Goal: Task Accomplishment & Management: Use online tool/utility

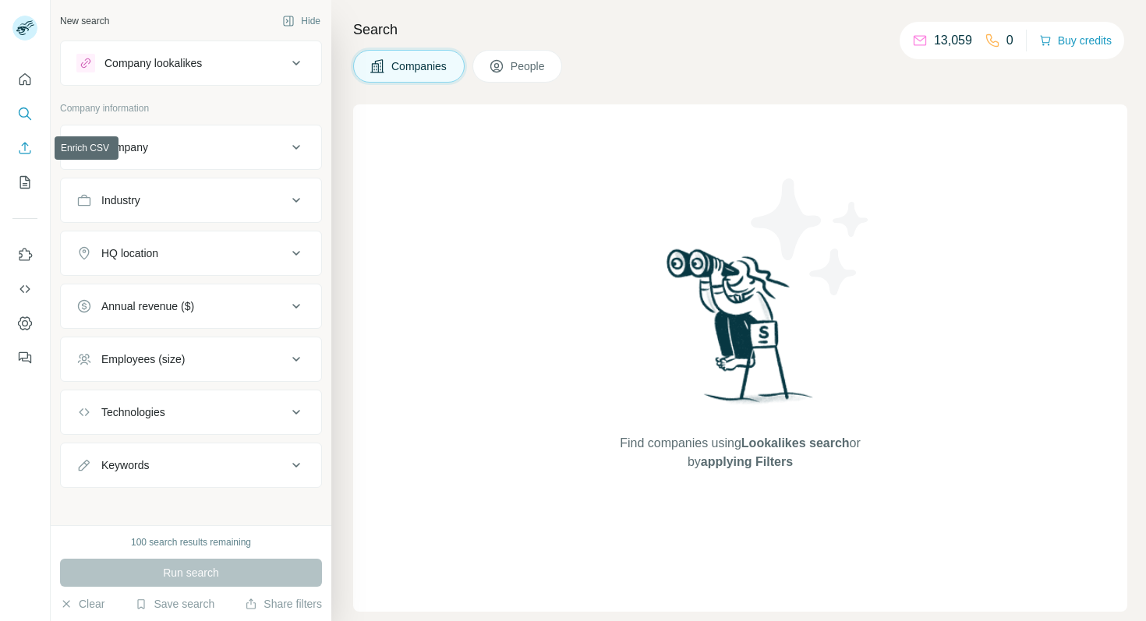
click at [16, 150] on button "Enrich CSV" at bounding box center [24, 148] width 25 height 28
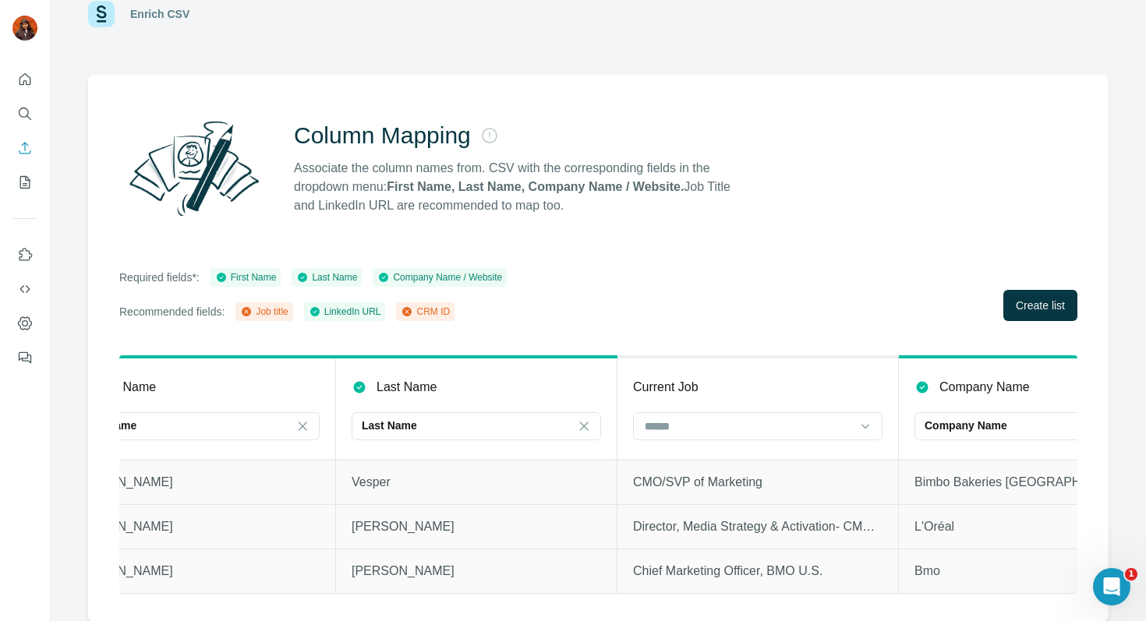
scroll to position [0, 83]
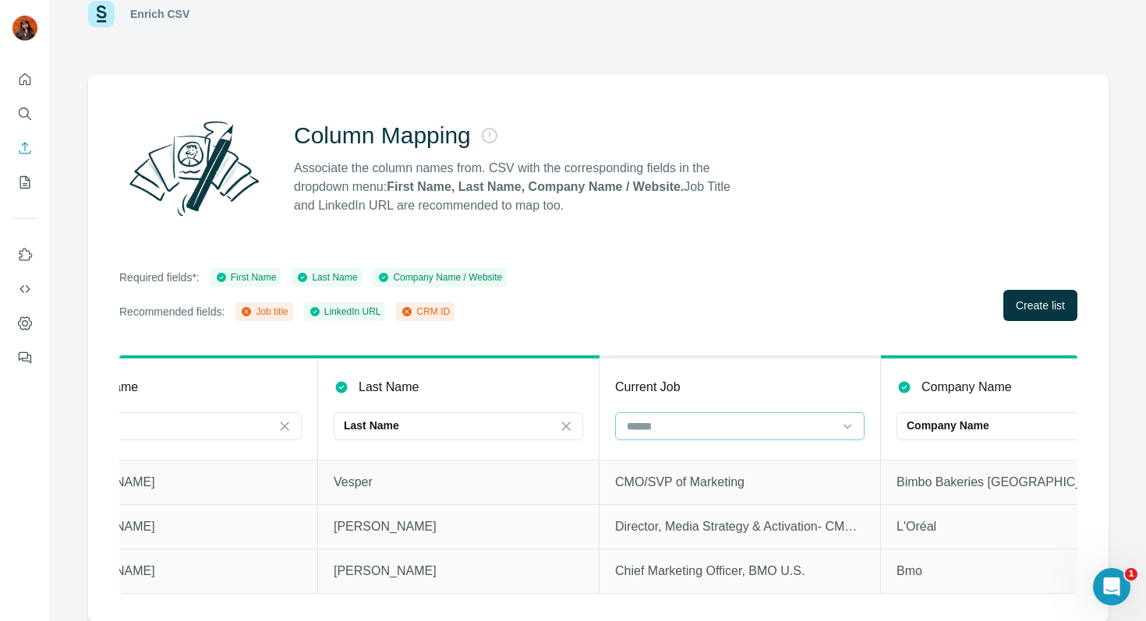
click at [774, 419] on input at bounding box center [730, 426] width 210 height 17
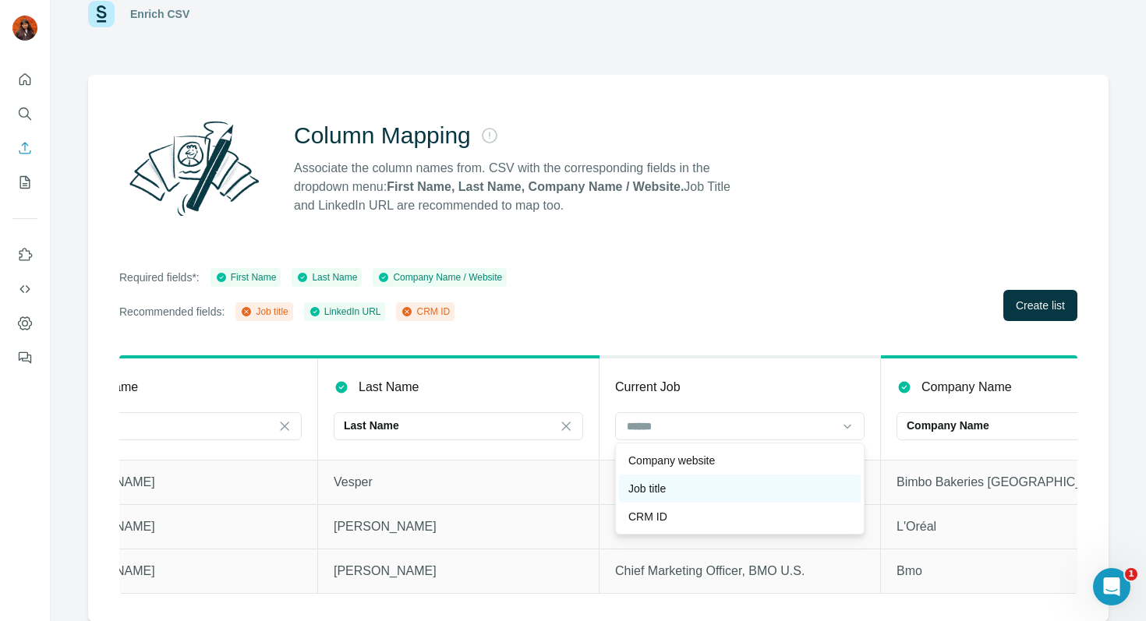
click at [750, 492] on div "Job title" at bounding box center [739, 489] width 223 height 16
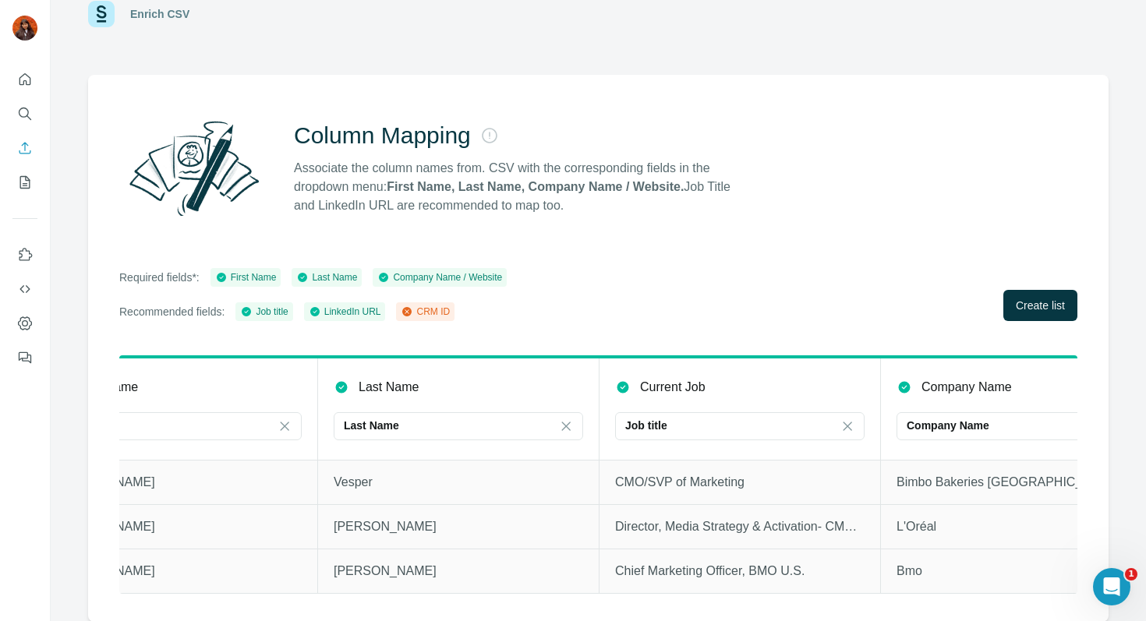
scroll to position [0, 731]
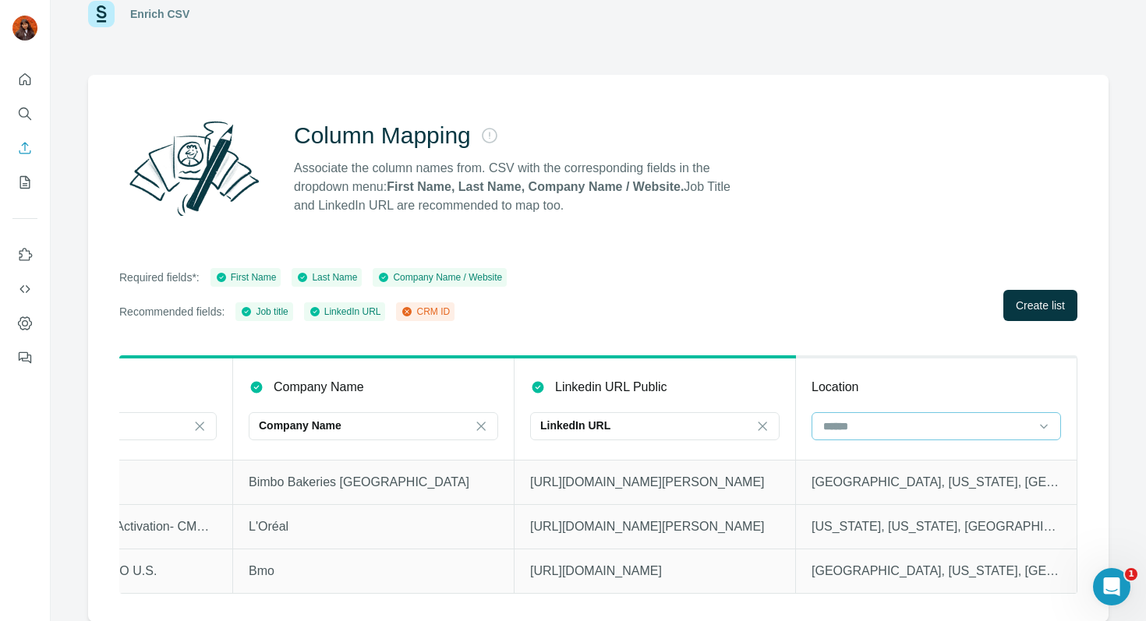
click at [871, 436] on div at bounding box center [927, 426] width 210 height 27
click at [1039, 293] on button "Create list" at bounding box center [1040, 305] width 74 height 31
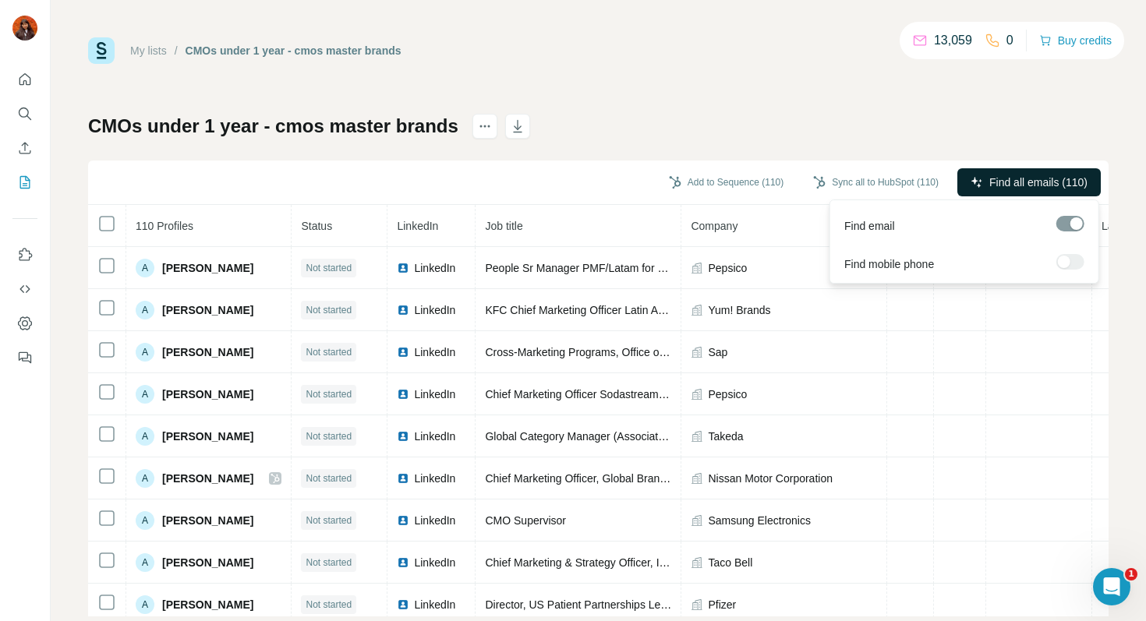
click at [1008, 181] on span "Find all emails (110)" at bounding box center [1038, 183] width 98 height 16
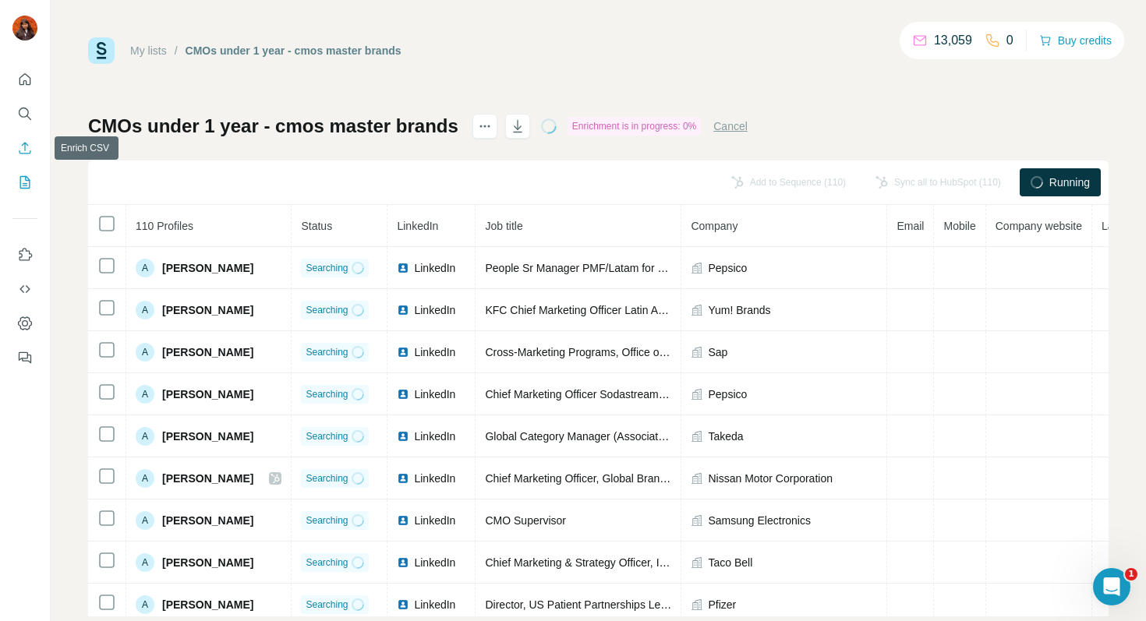
click at [17, 148] on icon "Enrich CSV" at bounding box center [25, 148] width 16 height 16
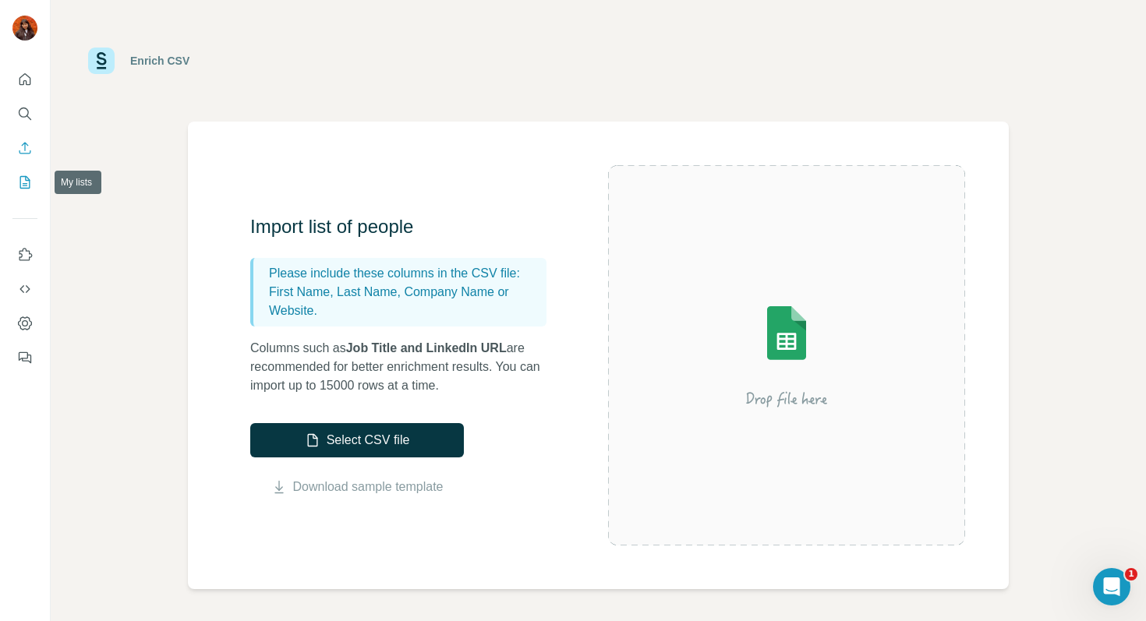
click at [28, 175] on icon "My lists" at bounding box center [25, 183] width 16 height 16
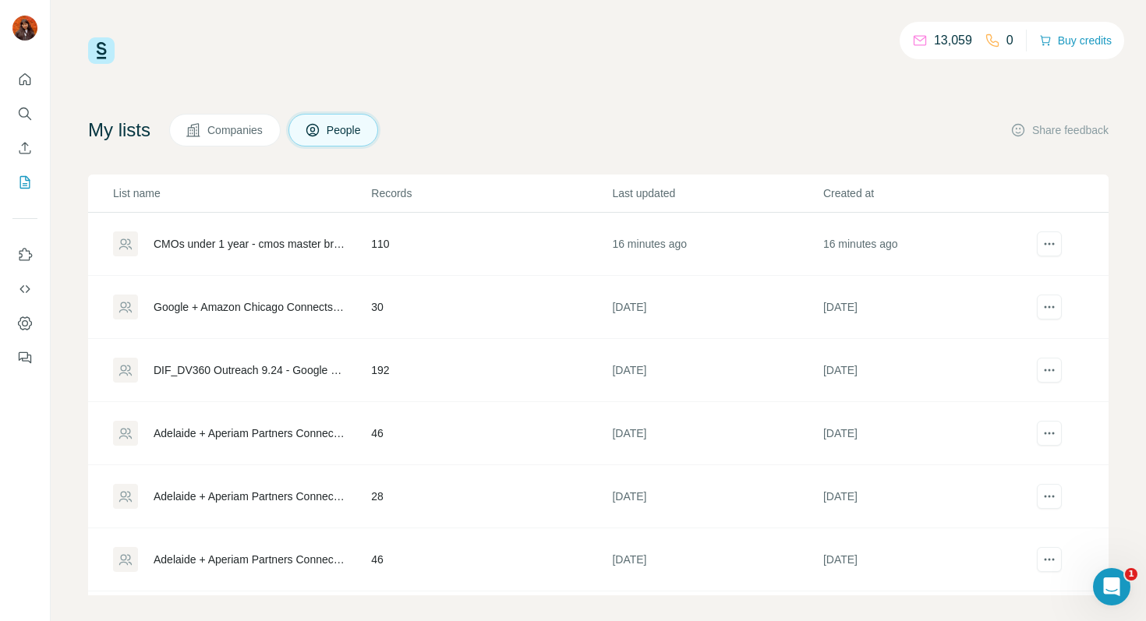
click at [237, 246] on div "CMOs under 1 year - cmos master brands" at bounding box center [249, 244] width 191 height 16
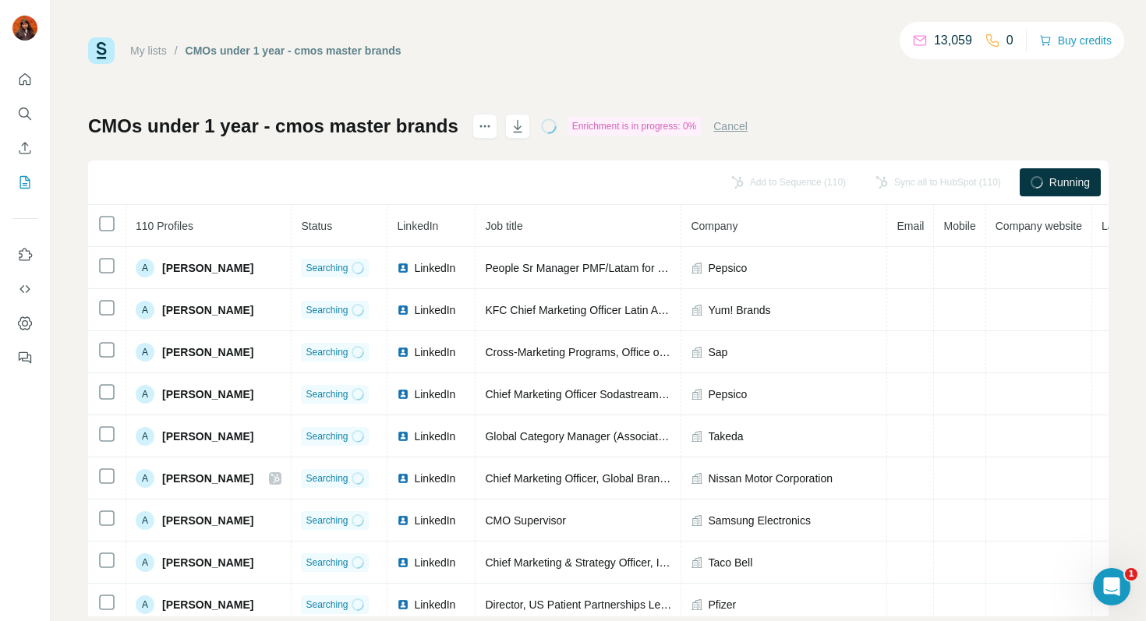
click at [736, 126] on button "Cancel" at bounding box center [730, 126] width 34 height 16
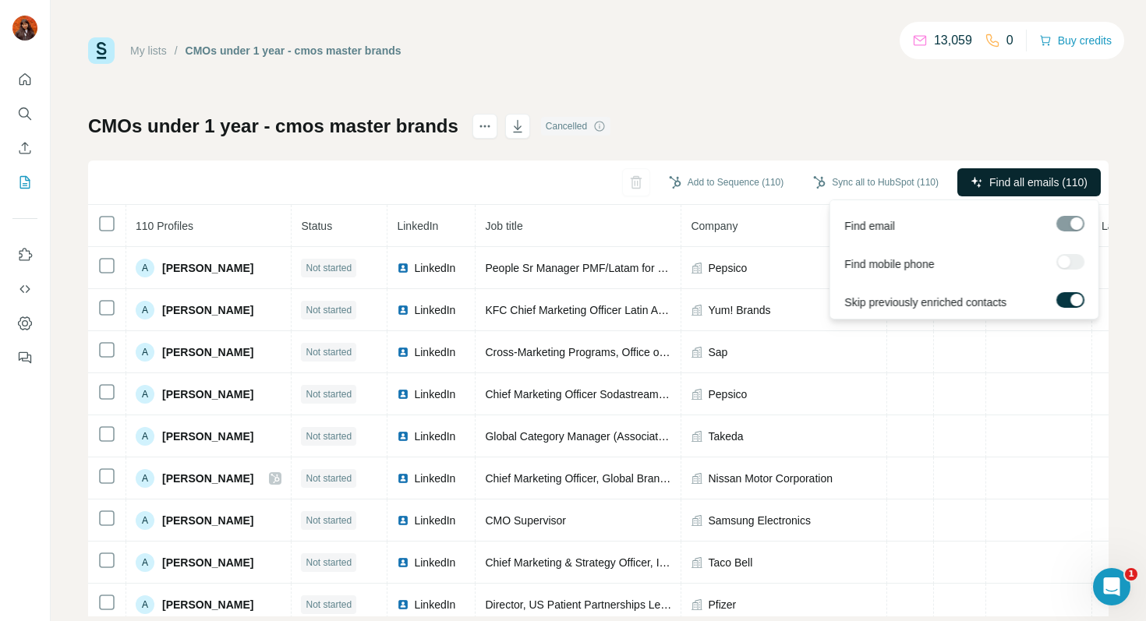
click at [1002, 175] on span "Find all emails (110)" at bounding box center [1038, 183] width 98 height 16
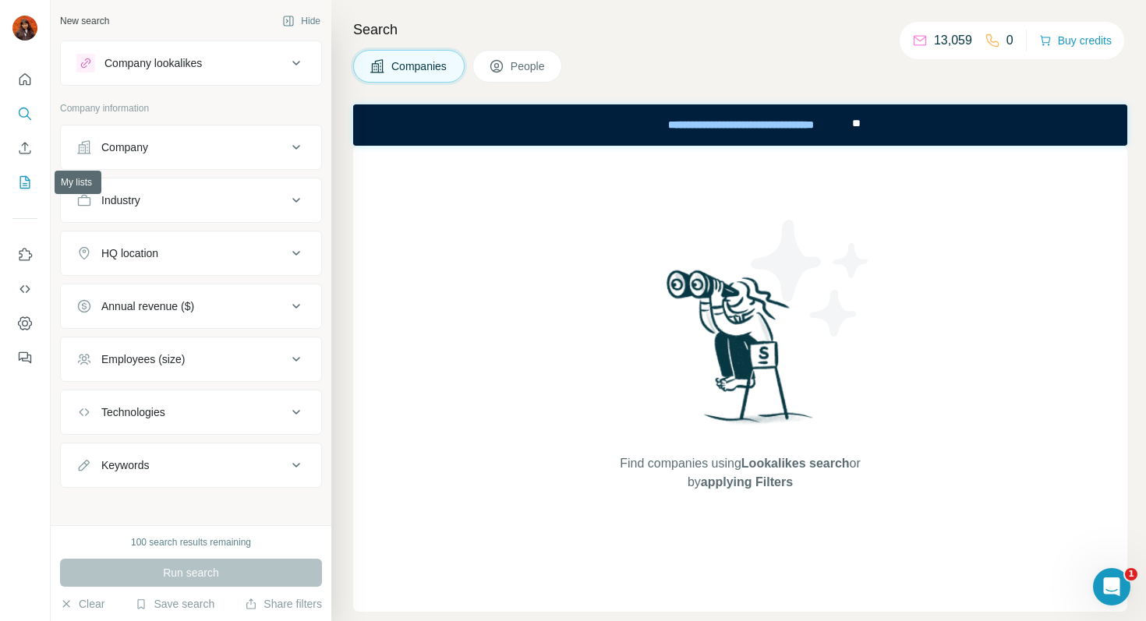
click at [28, 186] on icon "My lists" at bounding box center [25, 183] width 16 height 16
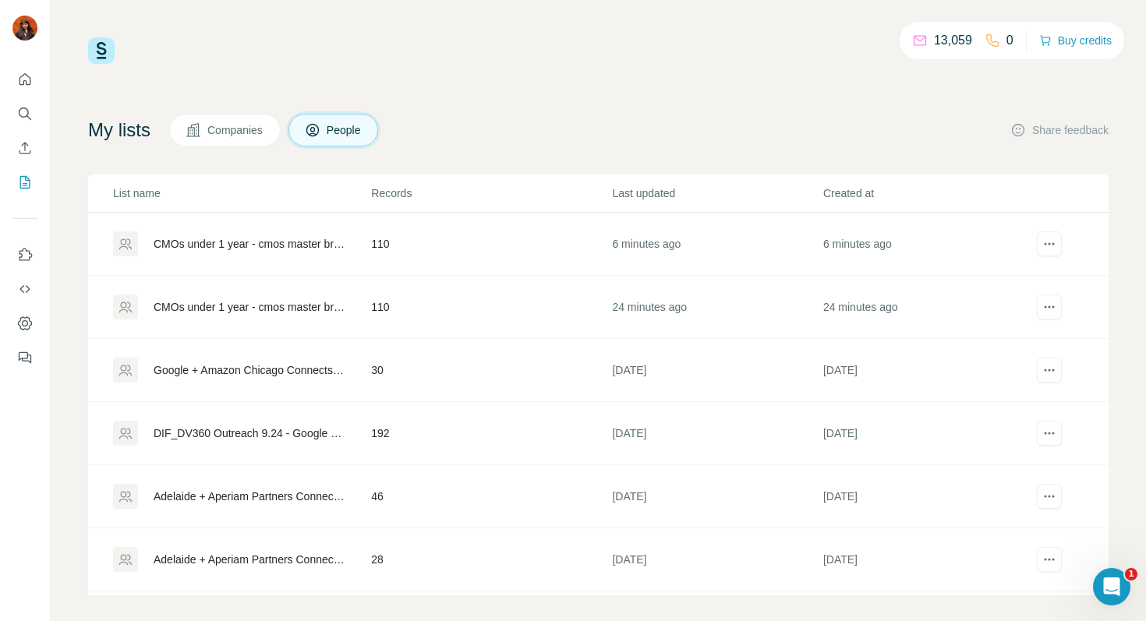
click at [244, 245] on div "CMOs under 1 year - cmos master brands" at bounding box center [249, 244] width 191 height 16
